Goal: Task Accomplishment & Management: Manage account settings

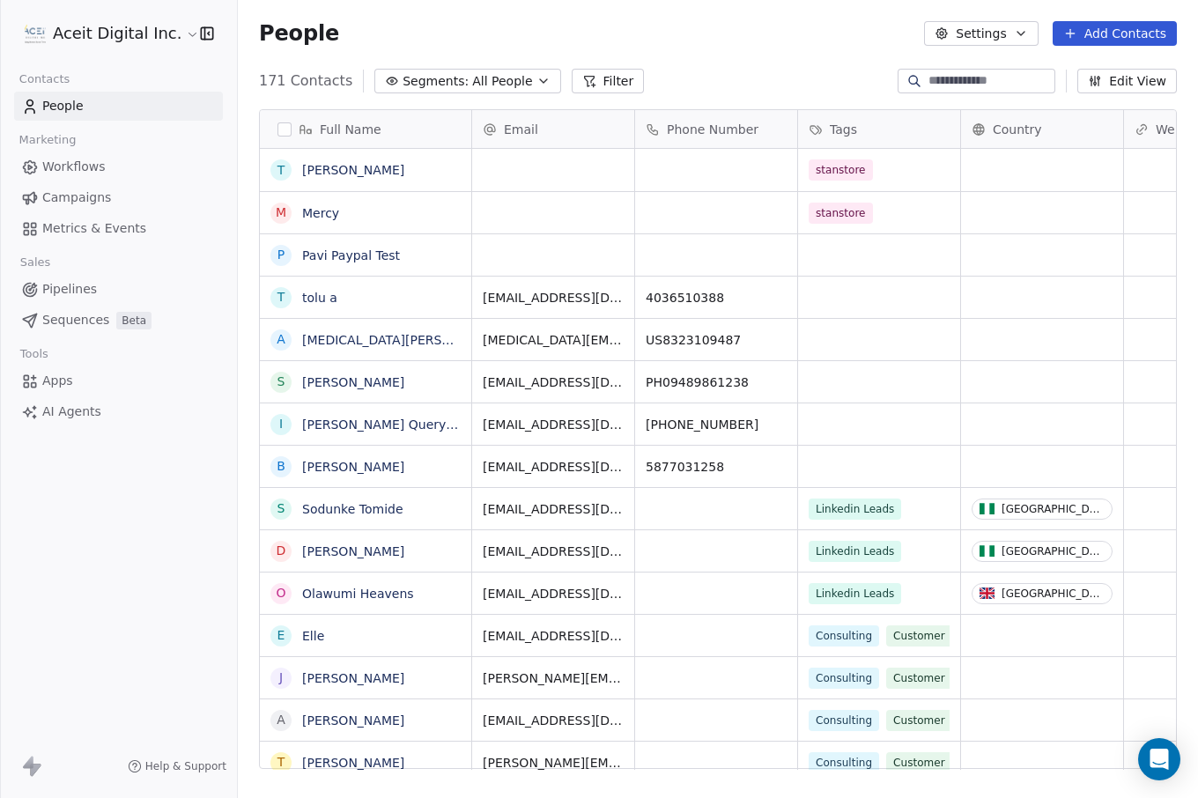
scroll to position [702, 960]
click at [132, 29] on html "Aceit Digital Inc. Contacts People Marketing Workflows Campaigns Metrics & Even…" at bounding box center [599, 399] width 1198 height 798
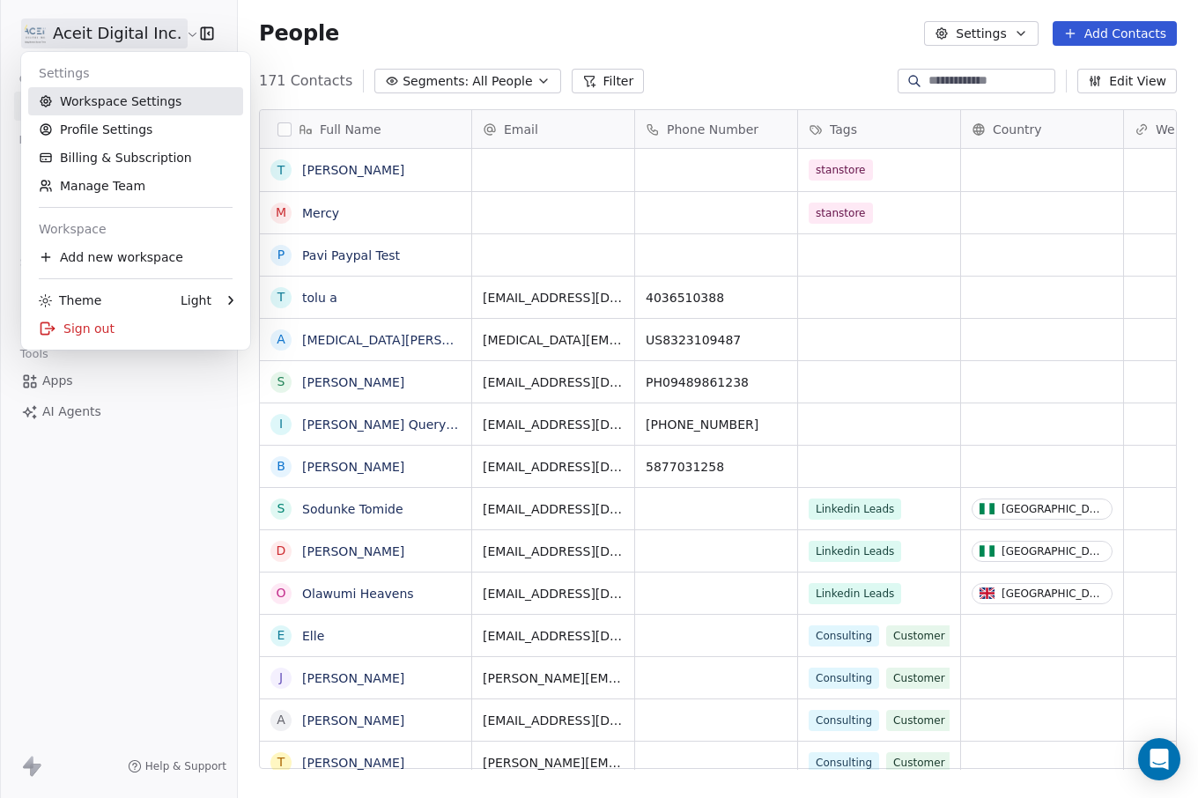
click at [123, 107] on link "Workspace Settings" at bounding box center [135, 101] width 215 height 28
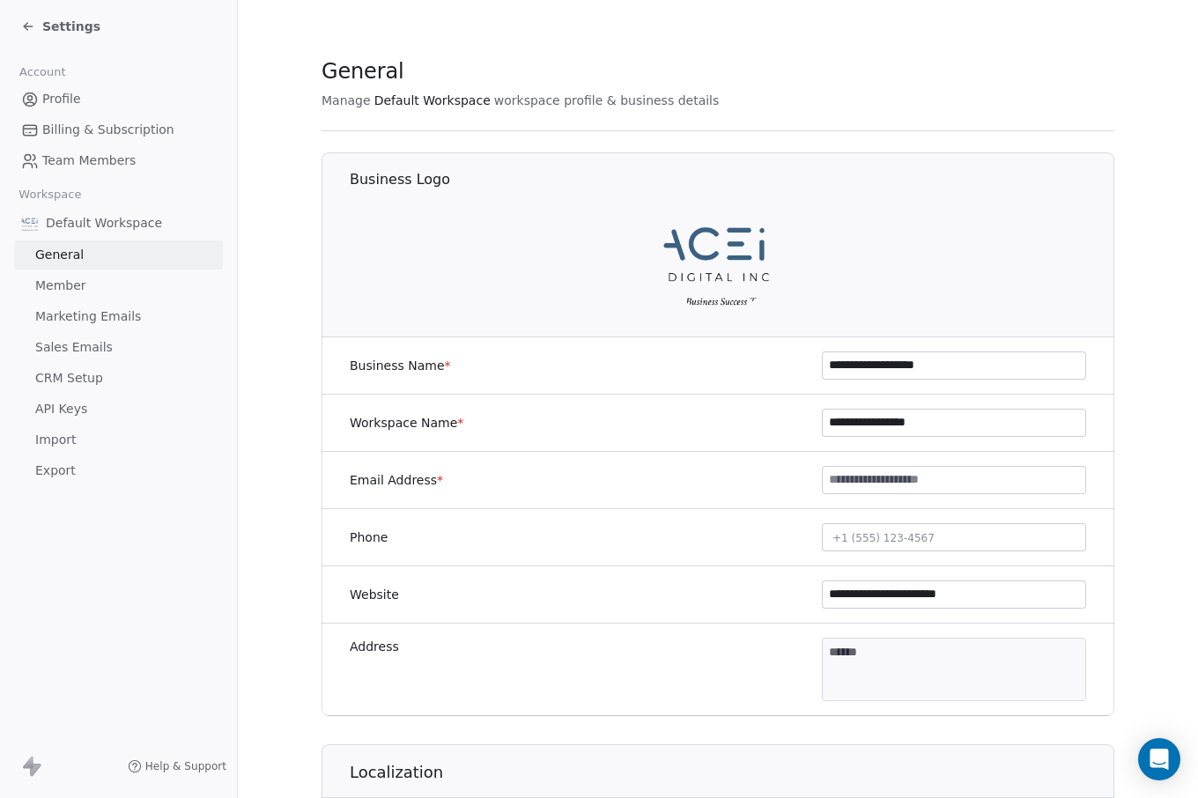
click at [85, 409] on span "API Keys" at bounding box center [61, 409] width 52 height 18
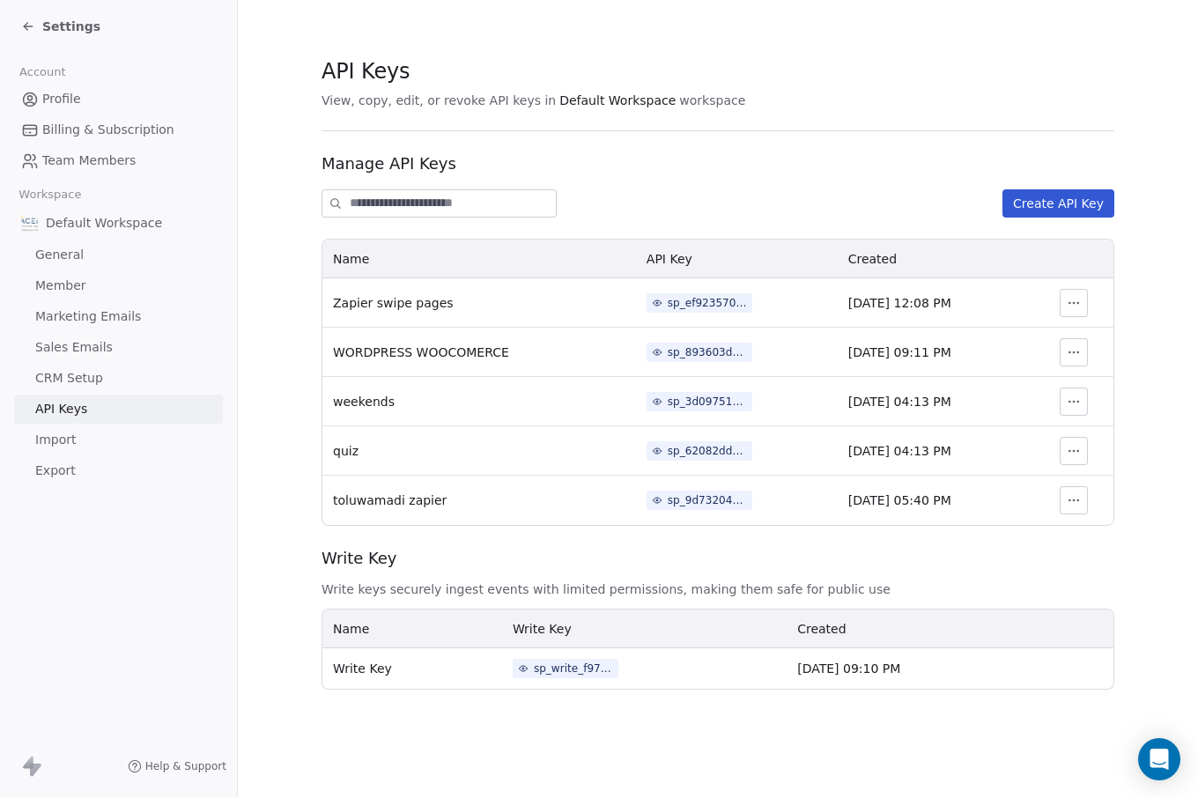
click at [1033, 199] on button "Create API Key" at bounding box center [1058, 203] width 112 height 28
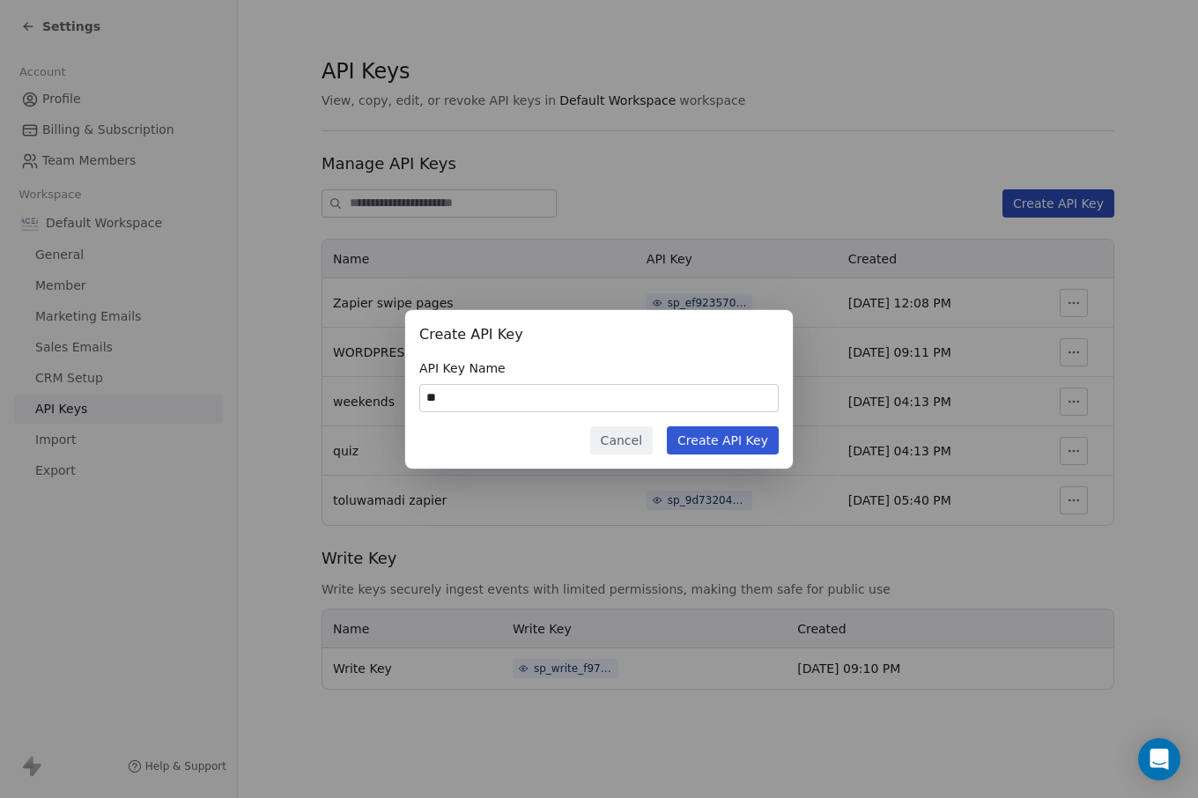
type input "*"
type input "**********"
click at [698, 431] on button "Create API Key" at bounding box center [723, 440] width 112 height 28
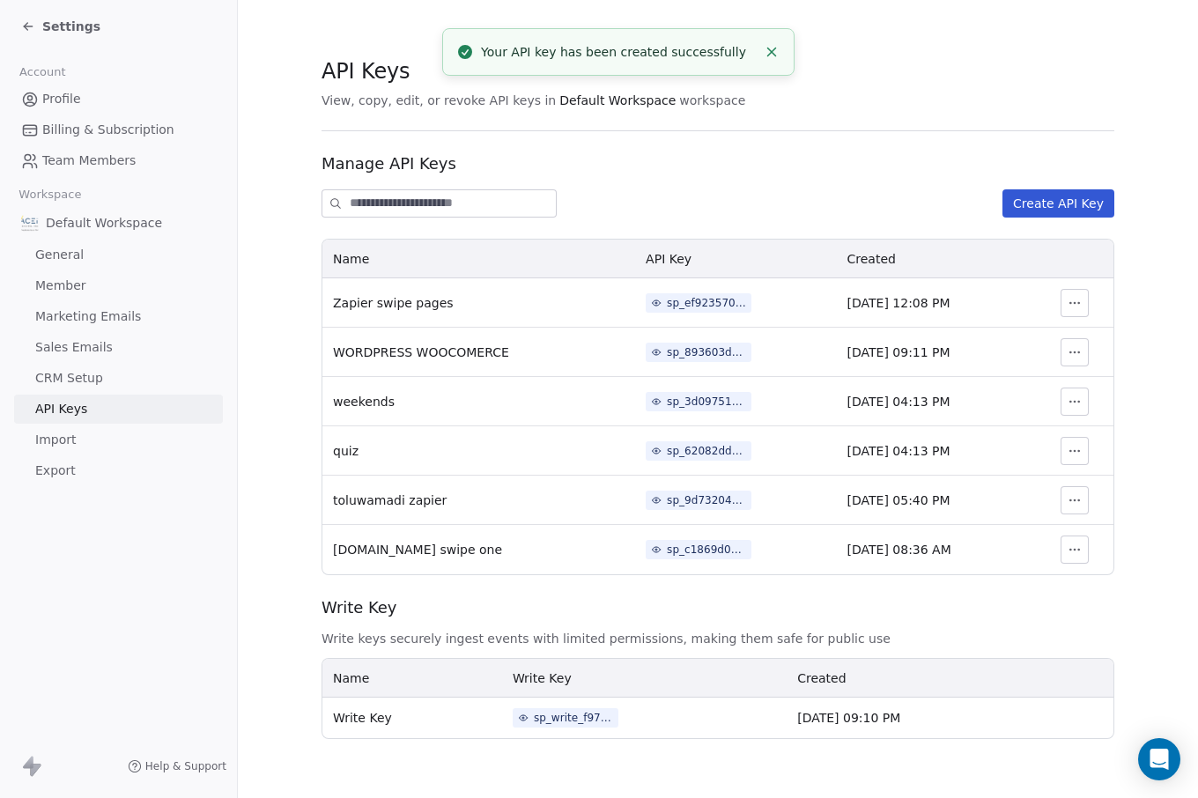
click at [698, 553] on div "sp_c1869d0802534ae398f7ee84d0e5c104" at bounding box center [706, 550] width 79 height 16
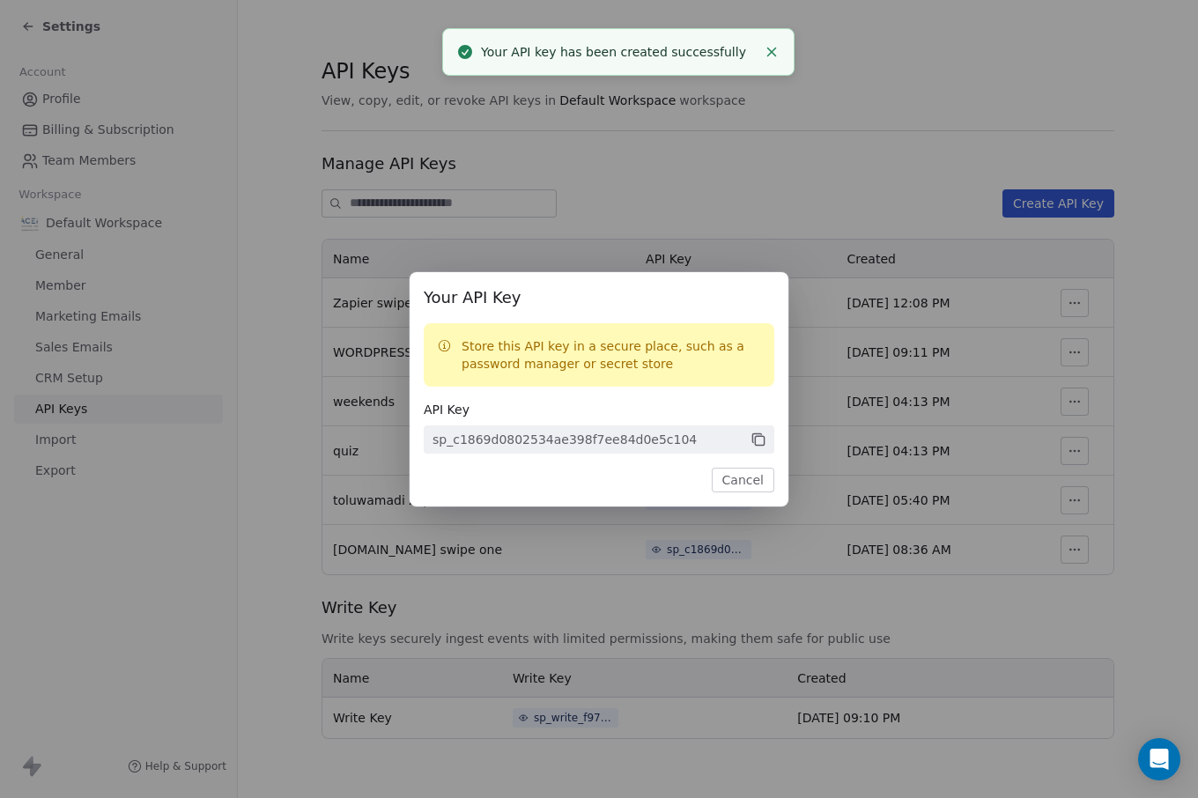
click at [754, 434] on icon at bounding box center [758, 439] width 16 height 16
